Goal: Check status: Check status

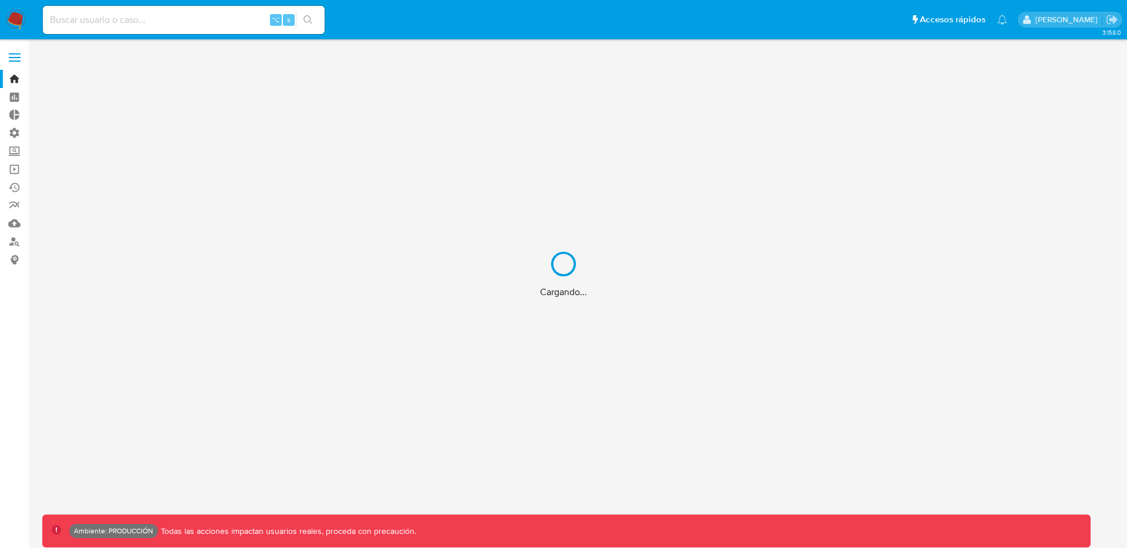
click at [186, 15] on div "Cargando..." at bounding box center [563, 274] width 1127 height 548
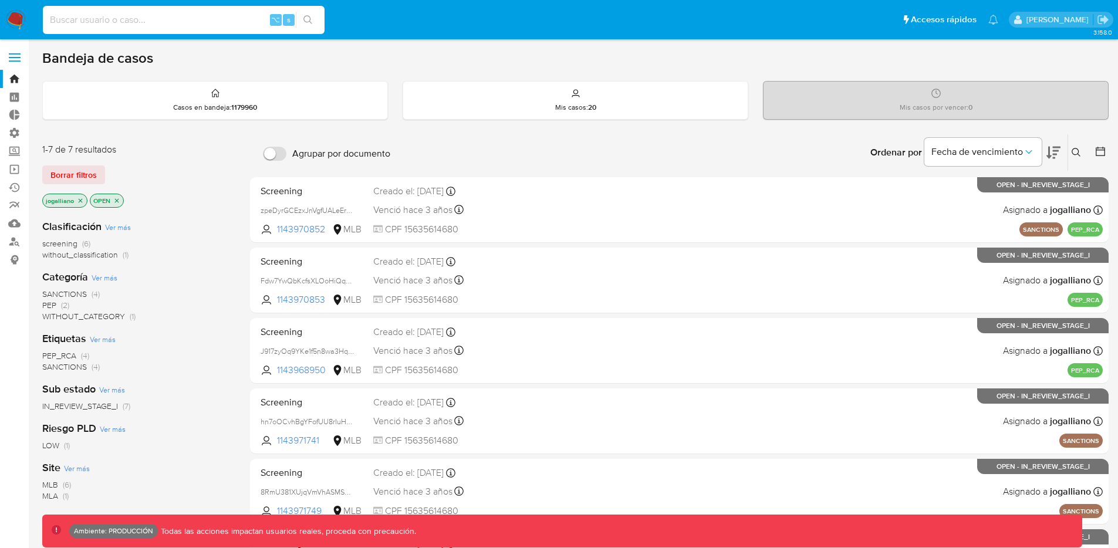
click at [168, 22] on input at bounding box center [184, 19] width 282 height 15
paste input "1287430335"
type input "1287430335"
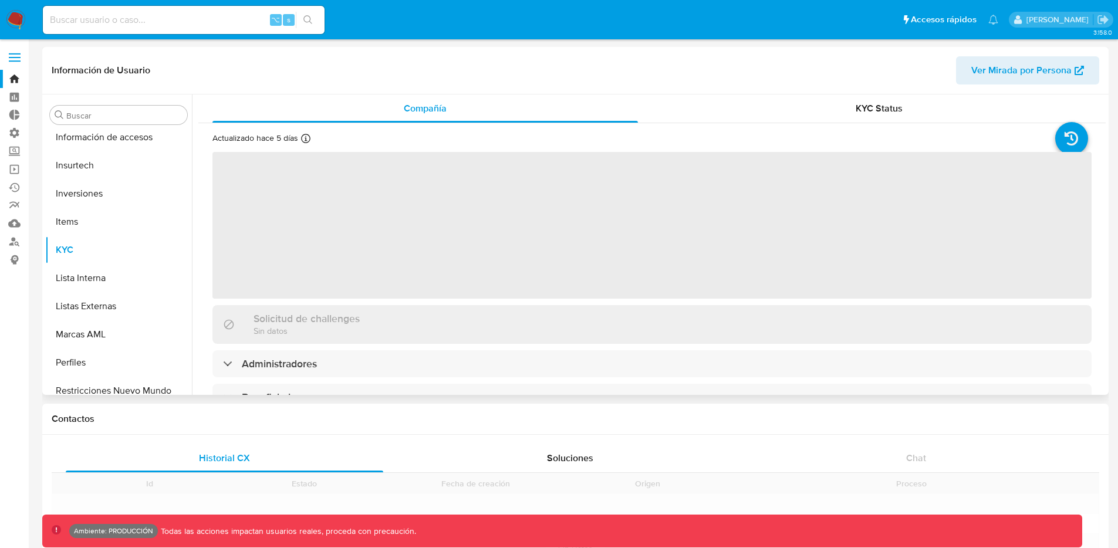
scroll to position [552, 0]
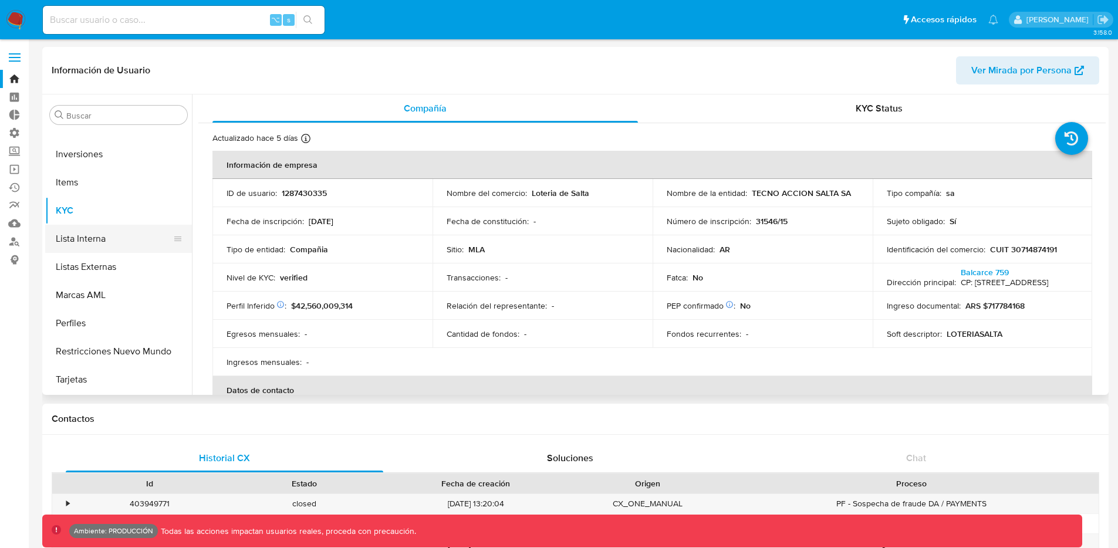
click at [92, 241] on button "Lista Interna" at bounding box center [113, 239] width 137 height 28
select select "10"
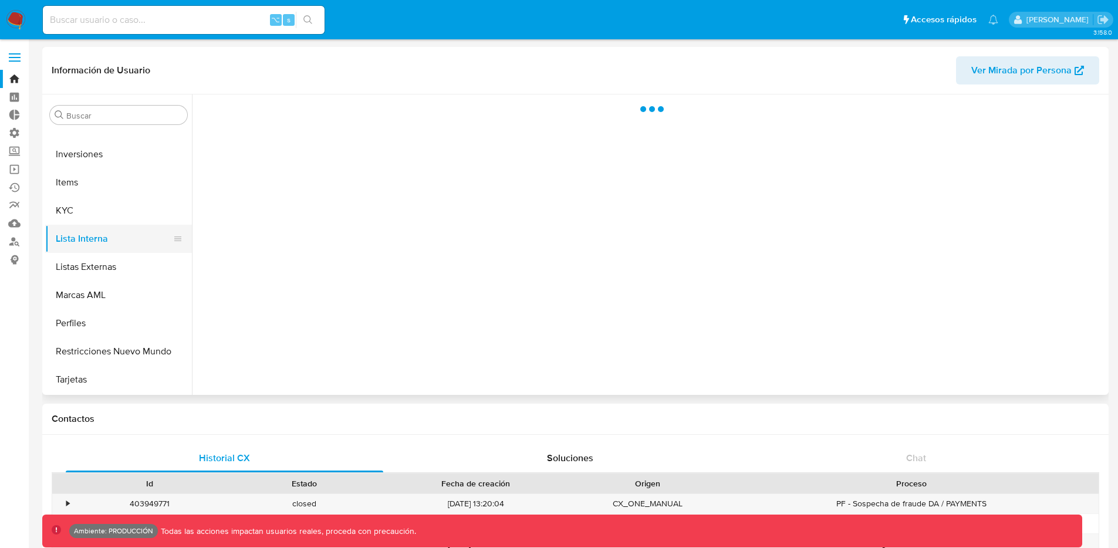
click at [92, 241] on button "Lista Interna" at bounding box center [113, 239] width 137 height 28
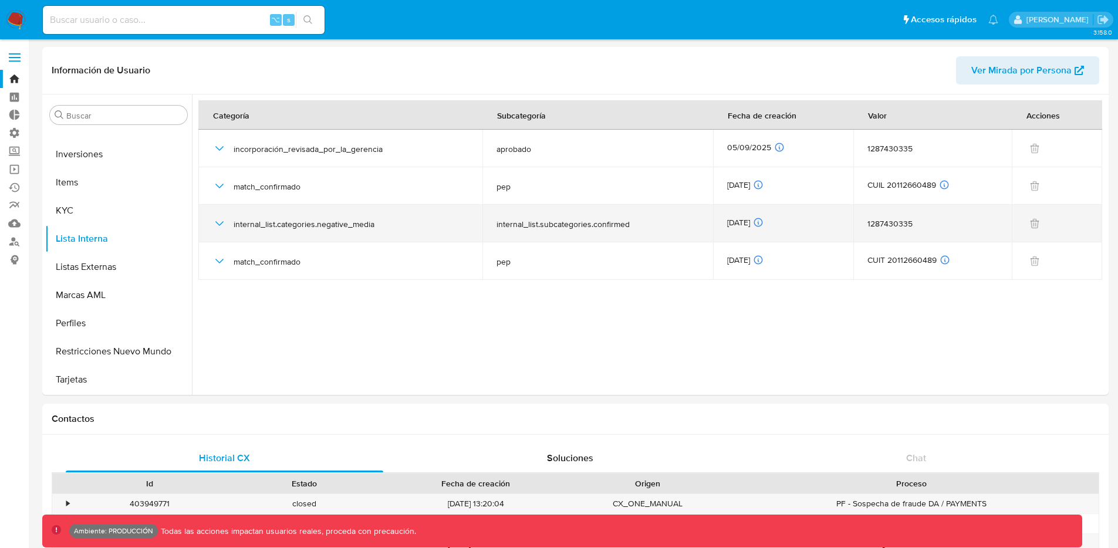
drag, startPoint x: 653, startPoint y: 230, endPoint x: 490, endPoint y: 229, distance: 162.6
click at [490, 229] on td "internal_list.subcategories.confirmed" at bounding box center [598, 224] width 231 height 38
click at [616, 234] on td "internal_list.subcategories.confirmed" at bounding box center [598, 224] width 231 height 38
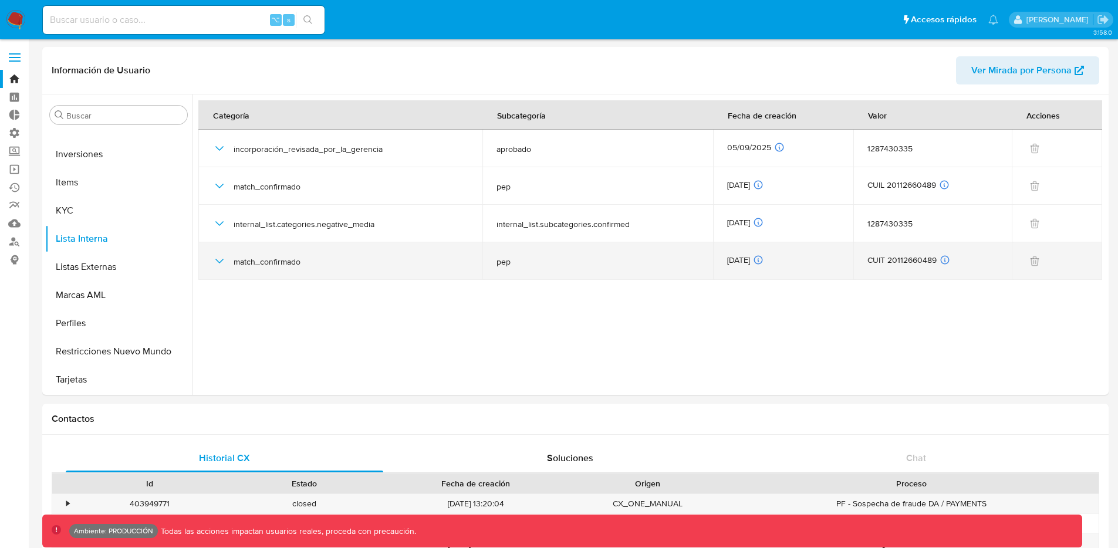
drag, startPoint x: 859, startPoint y: 265, endPoint x: 852, endPoint y: 264, distance: 7.7
click at [854, 264] on td "CUIT 20112660489 ID de usuario relacionado 1287430335 Tipo de relación Benefici…" at bounding box center [933, 261] width 159 height 38
click at [912, 260] on div "CUIT 20112660489 ID de usuario relacionado 1287430335 Tipo de relación Benefici…" at bounding box center [933, 261] width 130 height 13
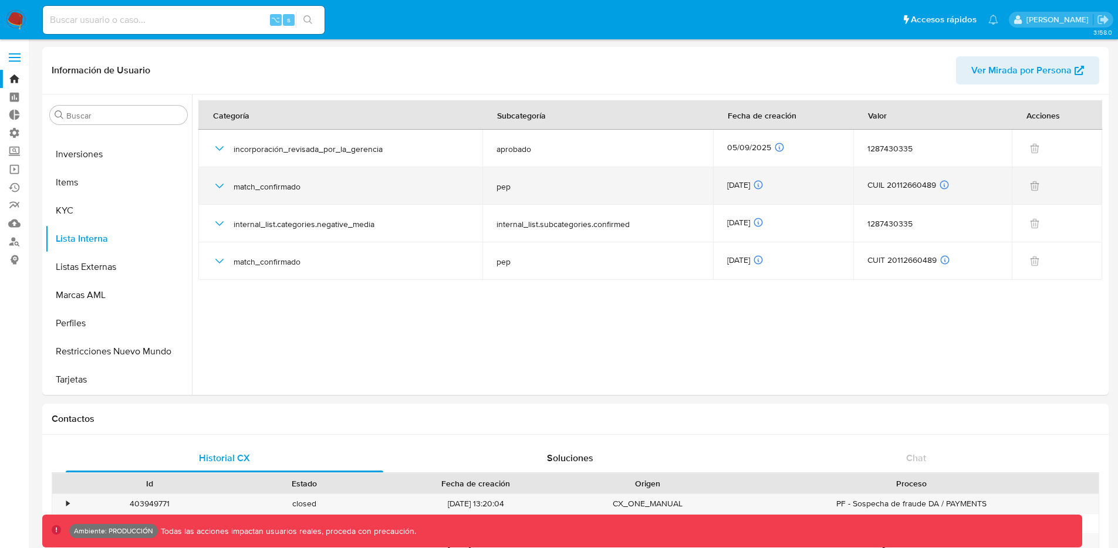
click at [222, 184] on icon "button" at bounding box center [219, 186] width 8 height 5
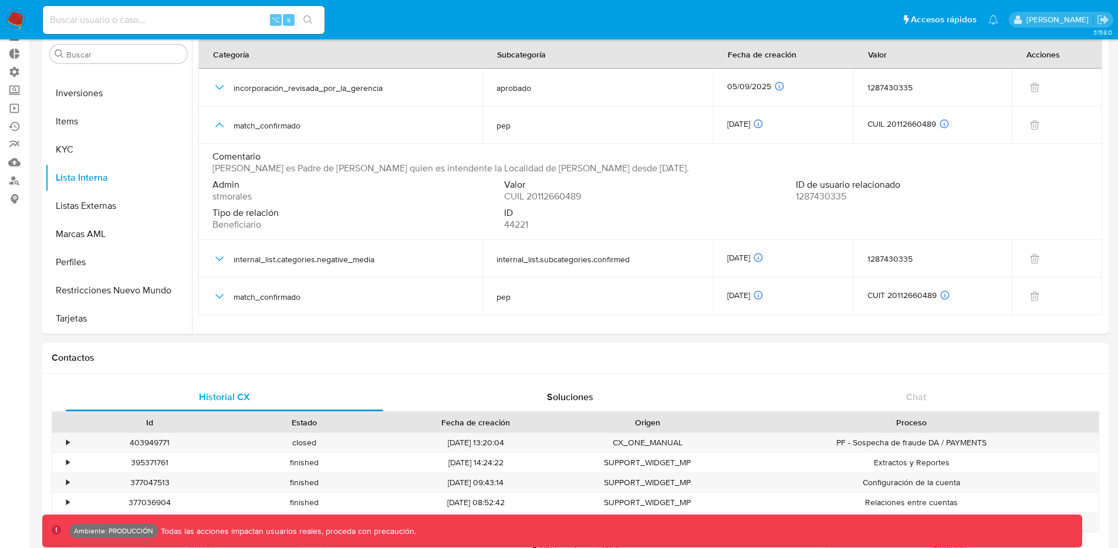
scroll to position [68, 0]
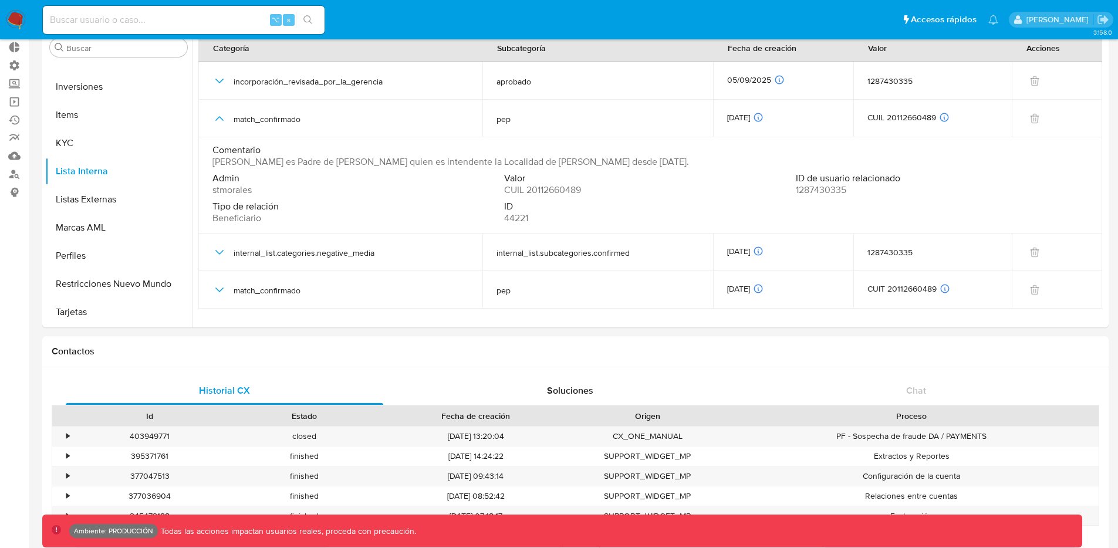
drag, startPoint x: 232, startPoint y: 163, endPoint x: 695, endPoint y: 163, distance: 462.6
click at [695, 163] on div "Comentario [PERSON_NAME] es Padre de [PERSON_NAME] quien es intendente la Local…" at bounding box center [651, 155] width 876 height 23
click at [706, 164] on div "Comentario [PERSON_NAME] es Padre de [PERSON_NAME] quien es intendente la Local…" at bounding box center [651, 155] width 876 height 23
drag, startPoint x: 683, startPoint y: 164, endPoint x: 648, endPoint y: 163, distance: 35.8
click at [648, 163] on div "Comentario [PERSON_NAME] es Padre de [PERSON_NAME] quien es intendente la Local…" at bounding box center [651, 155] width 876 height 23
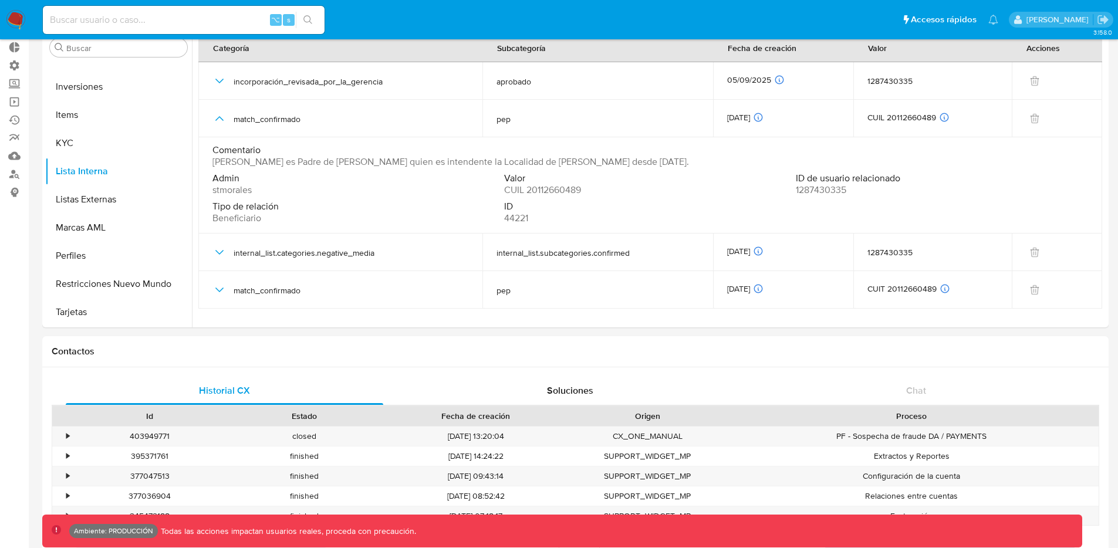
click at [685, 167] on span "[PERSON_NAME] es Padre de [PERSON_NAME] quien es intendente la Localidad de [PE…" at bounding box center [451, 162] width 477 height 12
drag, startPoint x: 691, startPoint y: 164, endPoint x: 219, endPoint y: 163, distance: 472.0
click at [207, 157] on td "Comentario [PERSON_NAME] es Padre de [PERSON_NAME] quien es intendente la Local…" at bounding box center [650, 185] width 904 height 96
click at [257, 180] on span "Admin" at bounding box center [357, 179] width 289 height 12
click at [237, 189] on span "stmorales" at bounding box center [232, 190] width 39 height 12
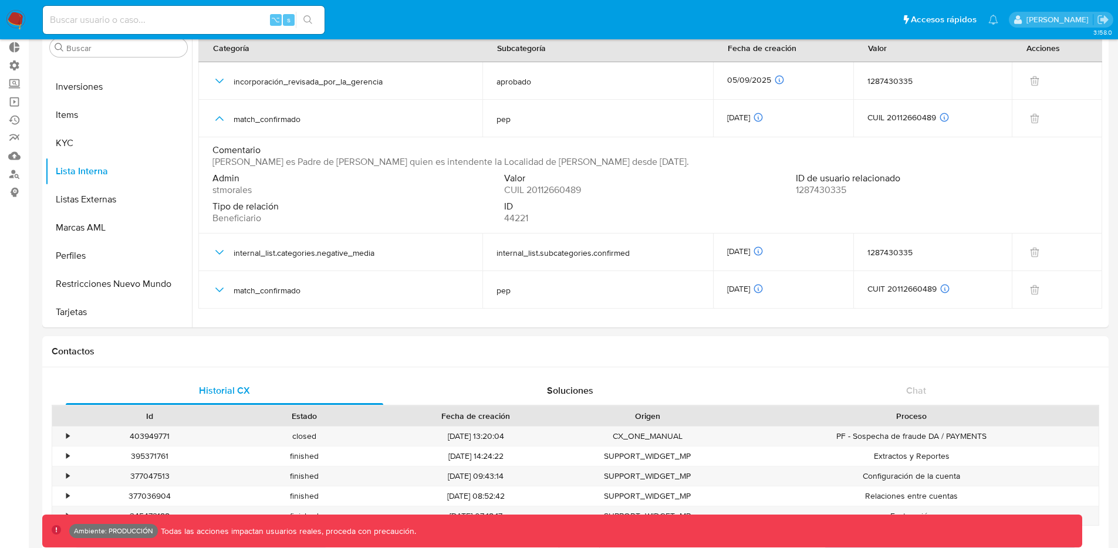
click at [237, 189] on span "stmorales" at bounding box center [232, 190] width 39 height 12
click at [552, 188] on span "CUIL 20112660489" at bounding box center [542, 190] width 77 height 12
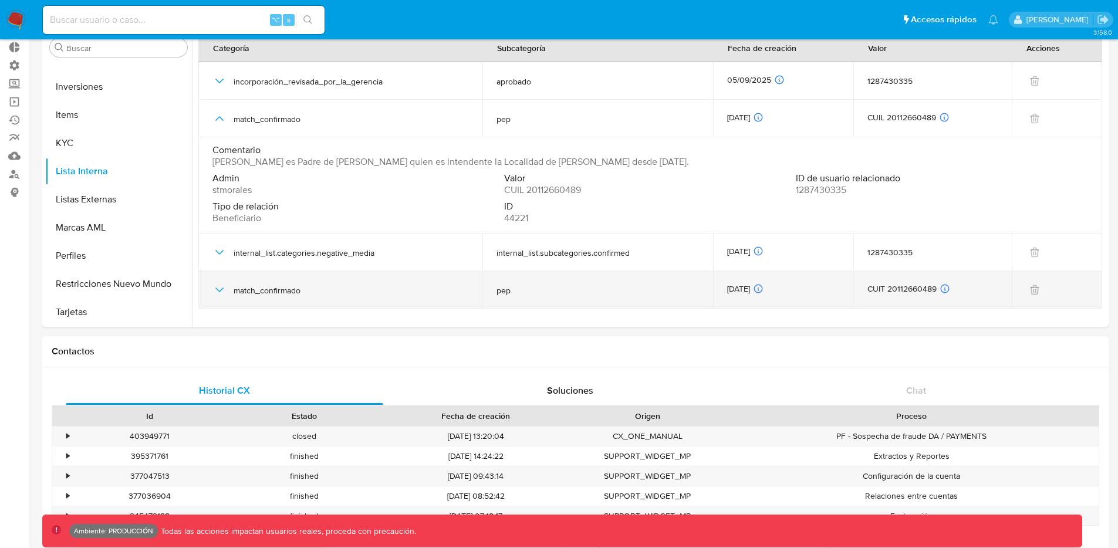
click at [223, 288] on icon "button" at bounding box center [219, 290] width 8 height 5
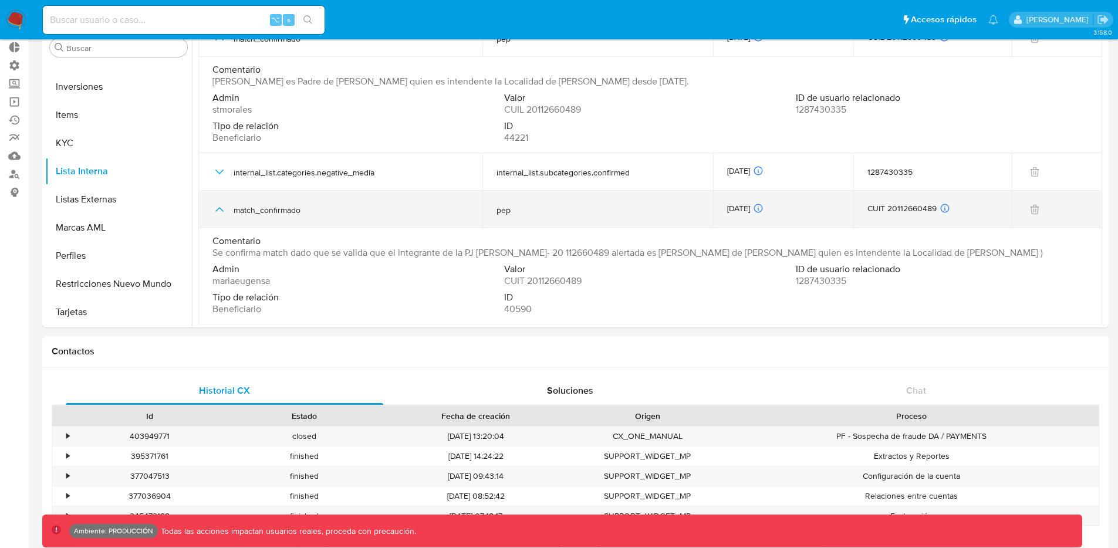
scroll to position [83, 0]
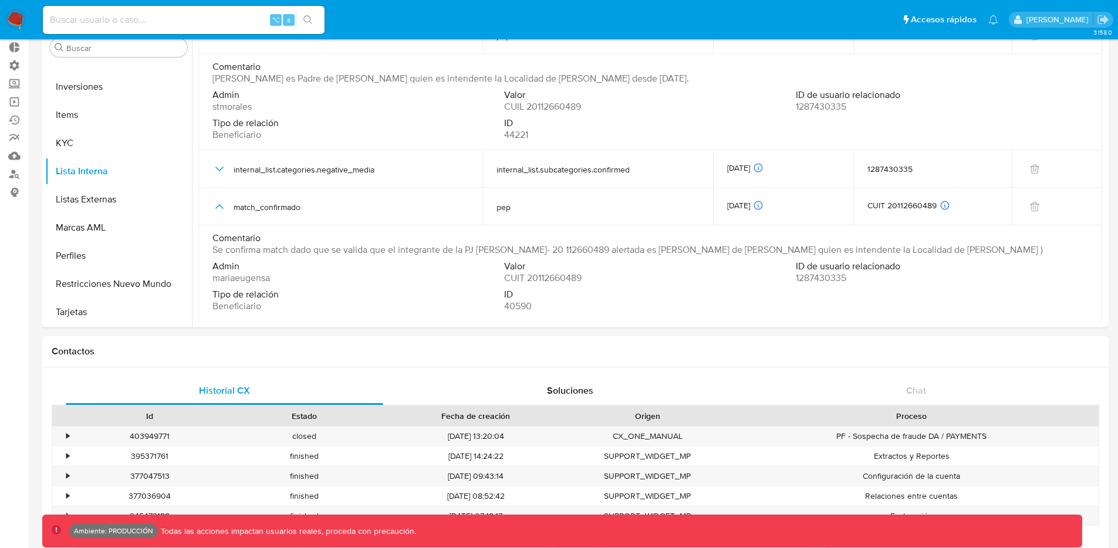
click at [841, 277] on span "1287430335" at bounding box center [821, 278] width 50 height 12
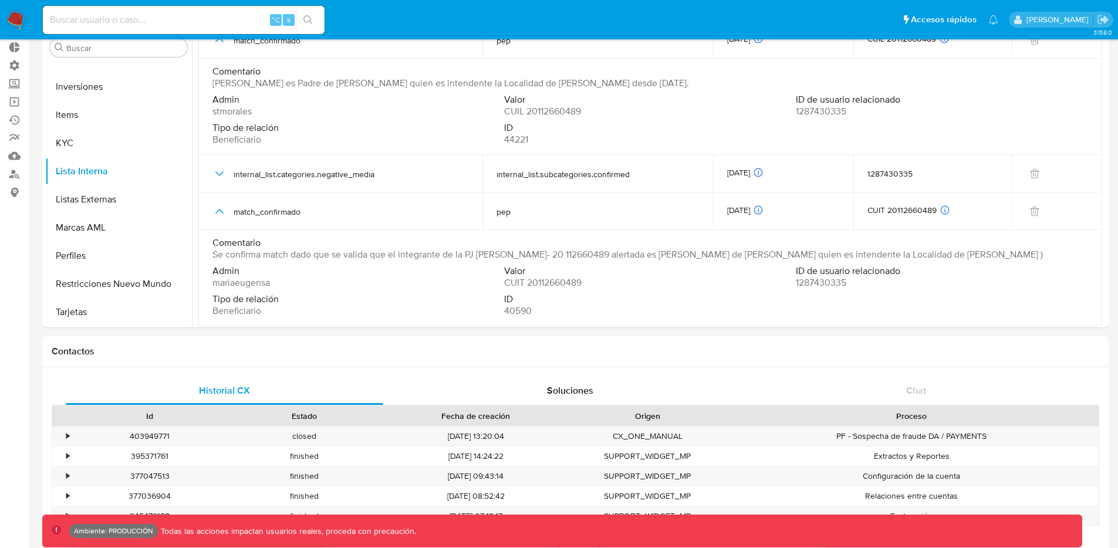
scroll to position [76, 0]
click at [569, 286] on span "CUIT 20112660489" at bounding box center [542, 285] width 77 height 12
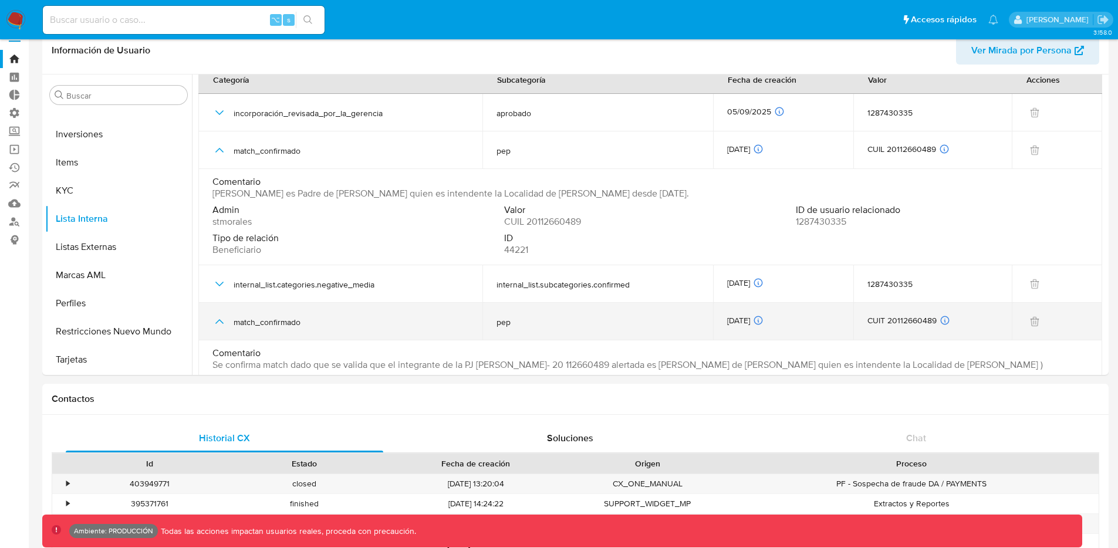
scroll to position [0, 0]
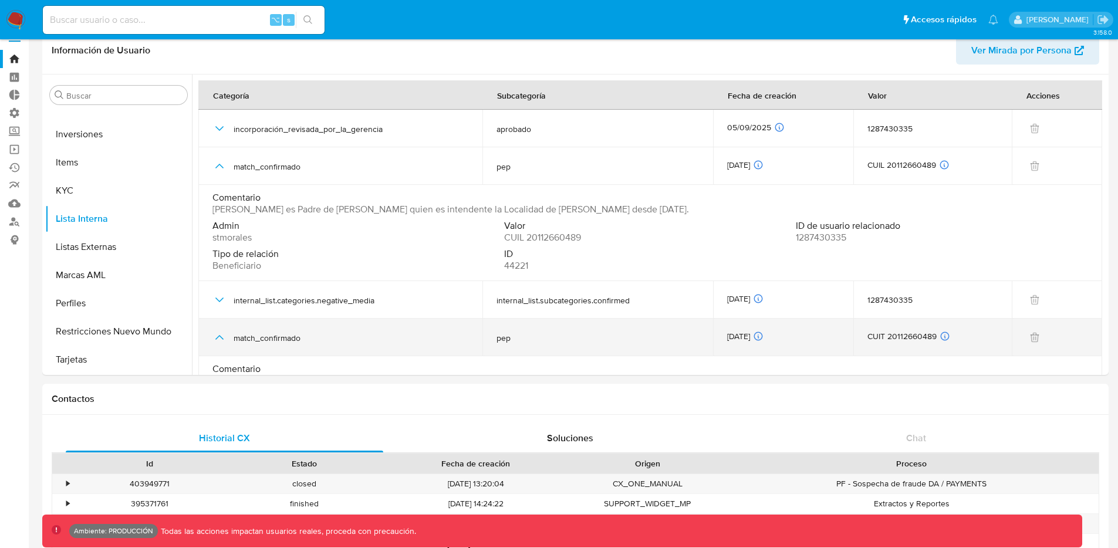
click at [220, 336] on icon "button" at bounding box center [219, 337] width 8 height 5
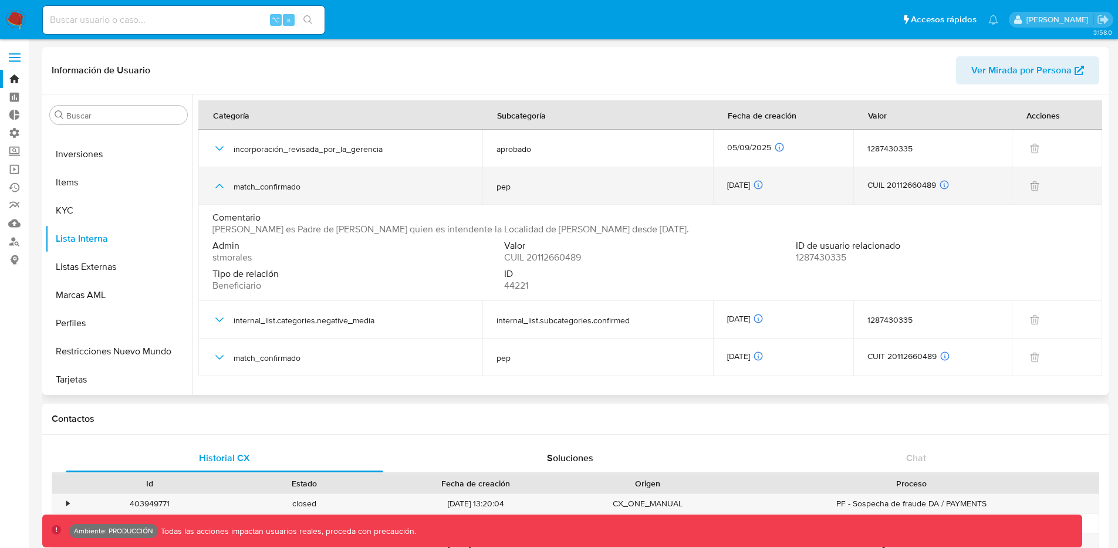
click at [220, 183] on icon "button" at bounding box center [220, 186] width 14 height 14
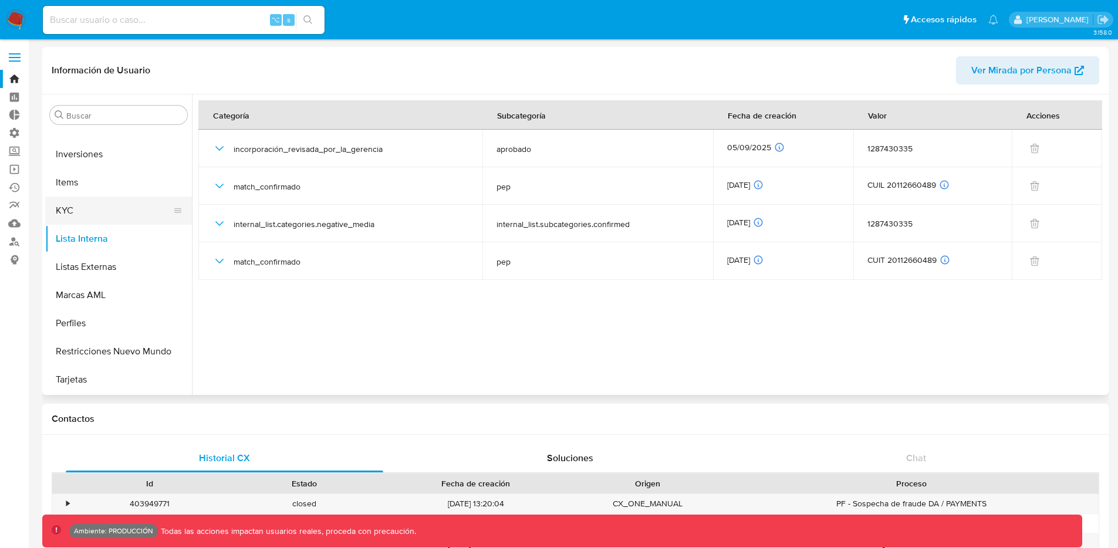
click at [94, 220] on button "KYC" at bounding box center [113, 211] width 137 height 28
